Goal: Transaction & Acquisition: Obtain resource

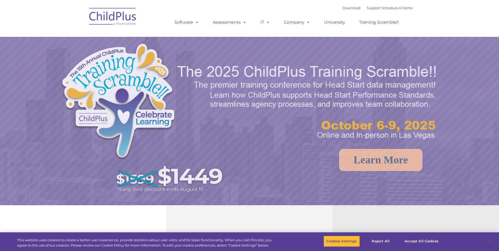
select select "MEDIUM"
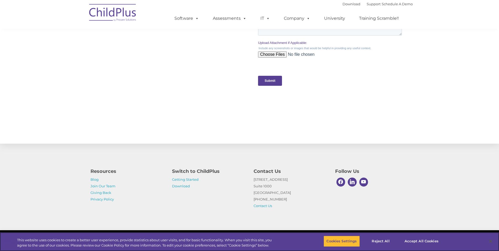
scroll to position [505, 0]
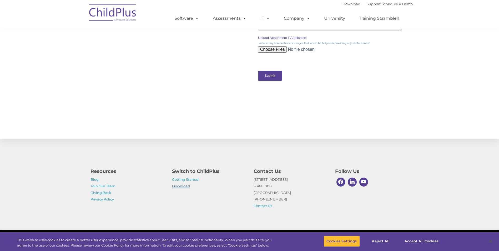
click at [187, 185] on link "Download" at bounding box center [181, 186] width 18 height 4
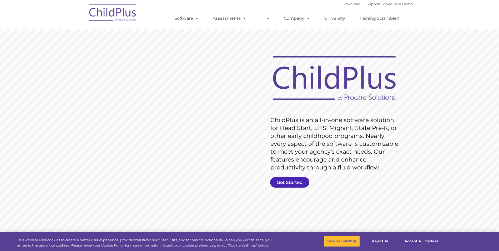
drag, startPoint x: 292, startPoint y: 183, endPoint x: 295, endPoint y: 157, distance: 26.5
click at [293, 183] on link "Get Started" at bounding box center [289, 182] width 39 height 11
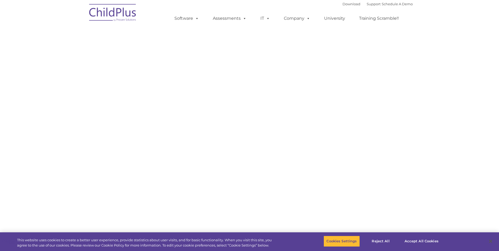
select select "MEDIUM"
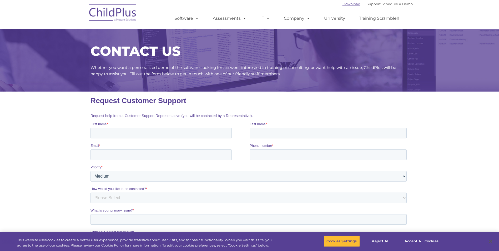
click at [343, 4] on link "Download" at bounding box center [352, 4] width 18 height 4
